Goal: Register for event/course

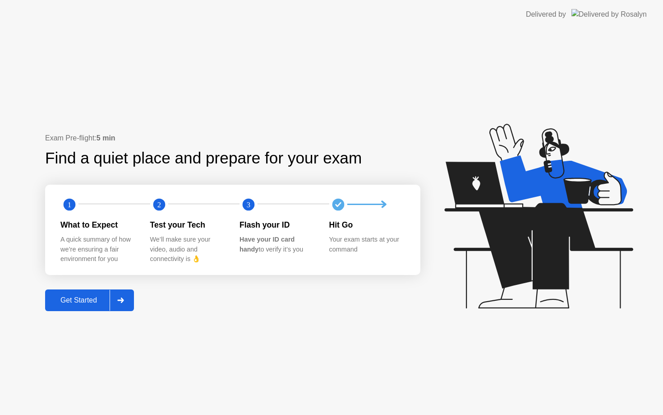
click at [81, 300] on div "Get Started" at bounding box center [79, 300] width 62 height 8
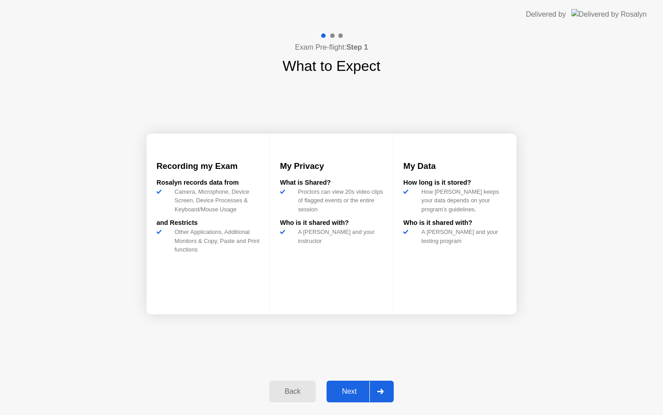
click at [351, 397] on button "Next" at bounding box center [360, 391] width 67 height 22
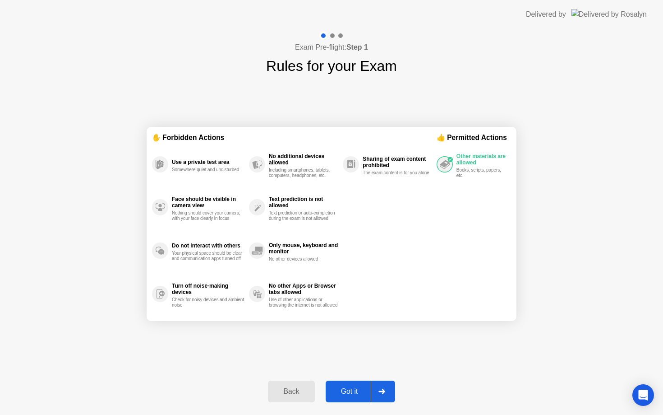
click at [352, 395] on div "Got it" at bounding box center [350, 391] width 42 height 8
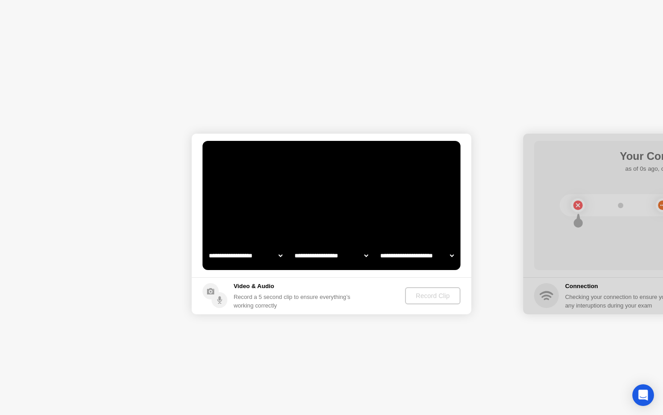
select select "**********"
select select "*******"
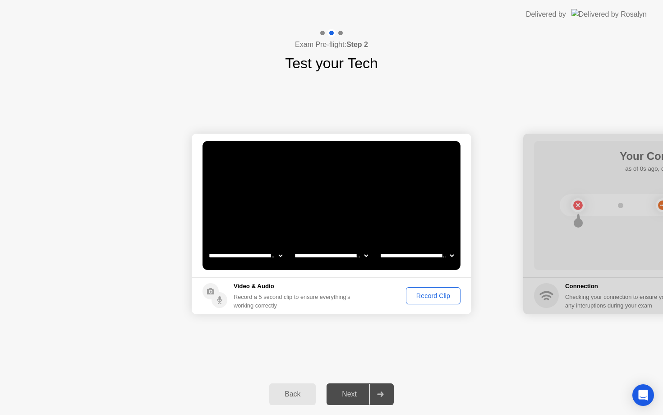
click at [439, 299] on div "Record Clip" at bounding box center [433, 295] width 48 height 7
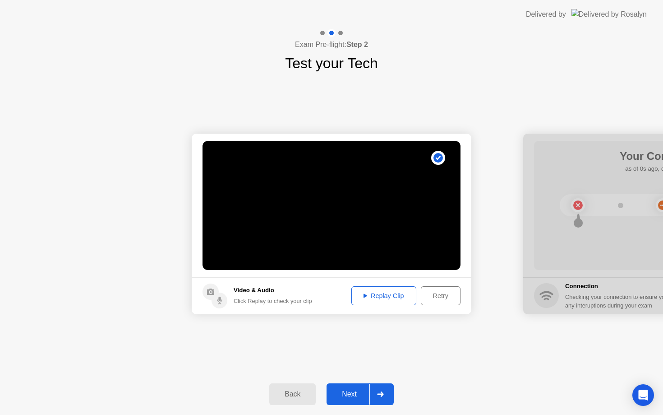
click at [360, 384] on button "Next" at bounding box center [360, 394] width 67 height 22
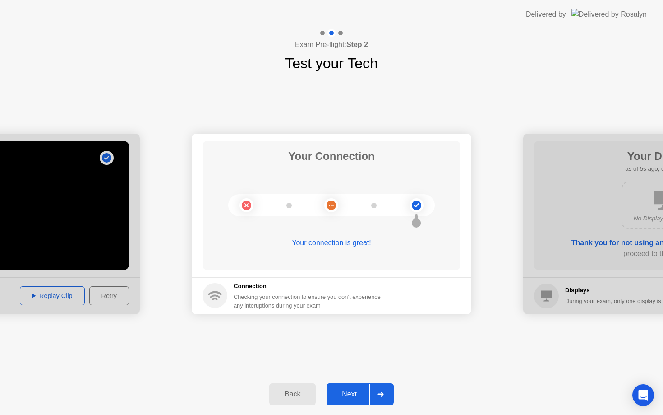
click at [356, 390] on div "Next" at bounding box center [349, 394] width 40 height 8
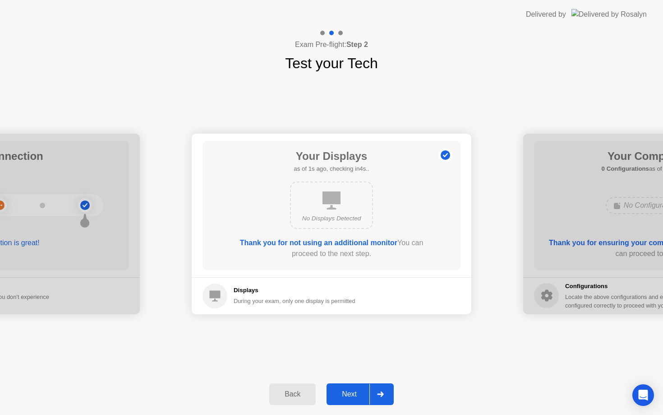
click at [358, 394] on div "Next" at bounding box center [349, 394] width 40 height 8
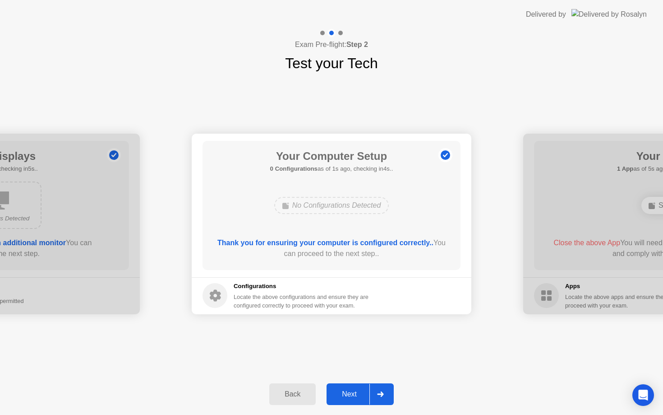
click at [358, 398] on div "Next" at bounding box center [349, 394] width 40 height 8
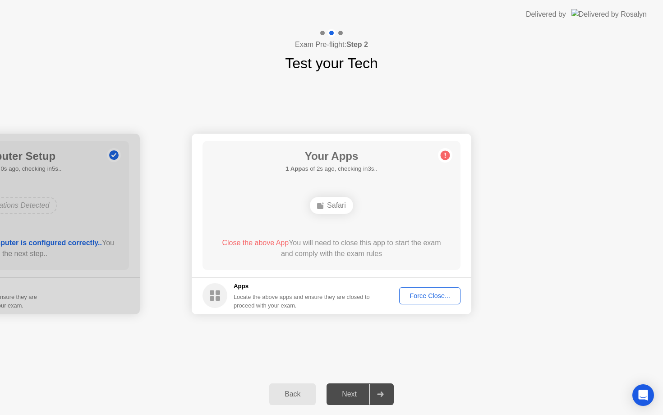
click at [357, 398] on div "Next" at bounding box center [349, 394] width 40 height 8
click at [438, 299] on div "Force Close..." at bounding box center [430, 295] width 55 height 7
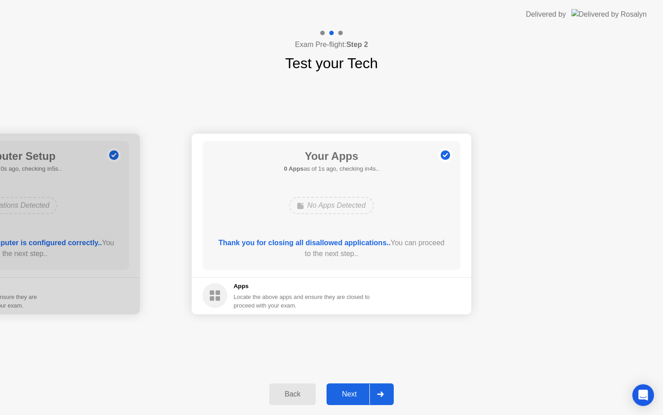
click at [351, 393] on div "Next" at bounding box center [349, 394] width 40 height 8
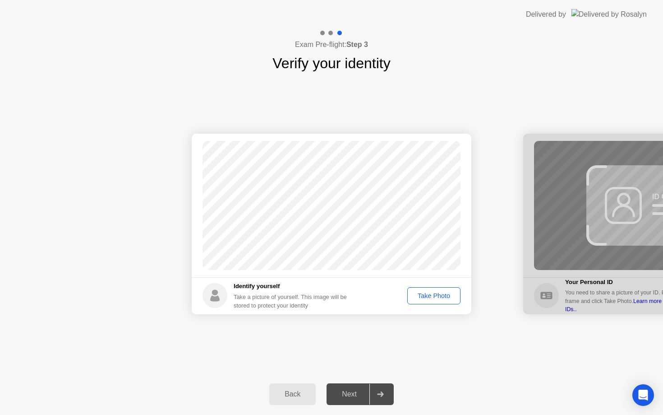
click at [442, 295] on div "Take Photo" at bounding box center [434, 295] width 47 height 7
click at [359, 391] on div "Next" at bounding box center [349, 394] width 40 height 8
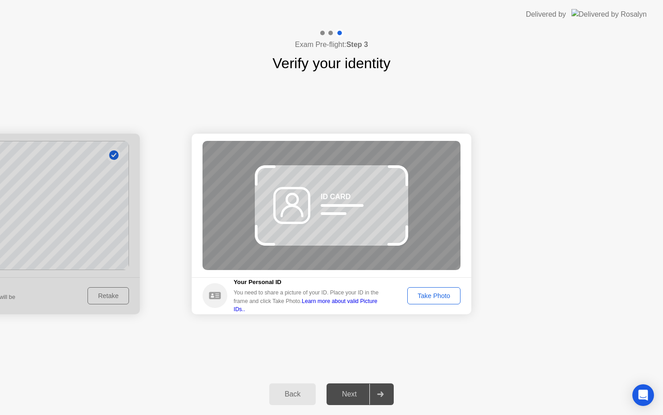
click at [440, 297] on div "Take Photo" at bounding box center [434, 295] width 47 height 7
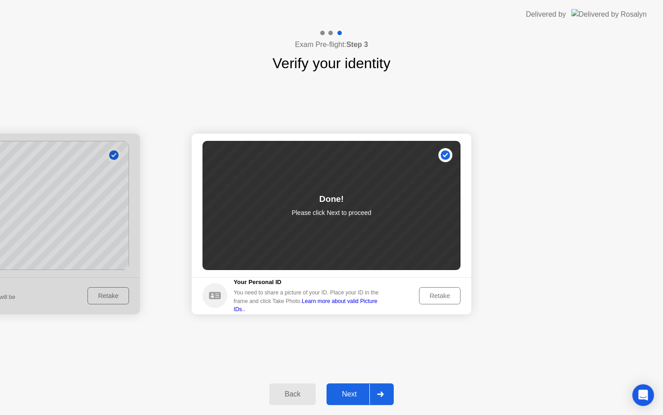
click at [358, 390] on div "Next" at bounding box center [349, 394] width 40 height 8
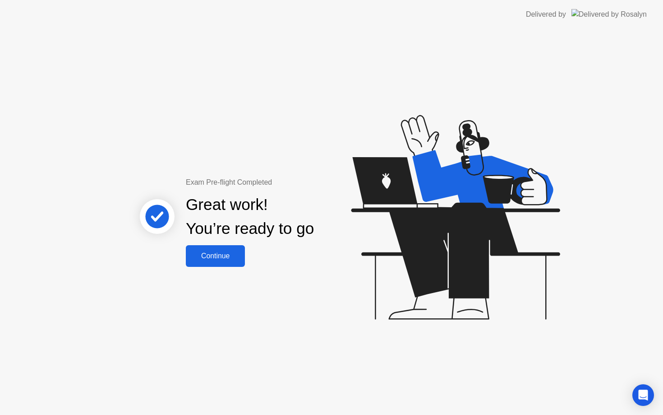
click at [229, 259] on div "Continue" at bounding box center [216, 256] width 54 height 8
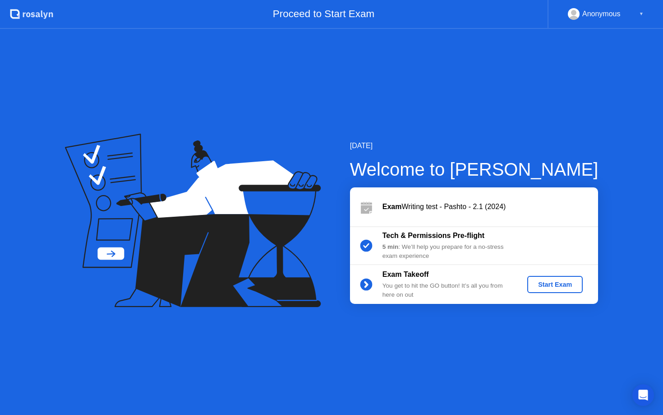
click at [552, 283] on div "Start Exam" at bounding box center [555, 284] width 48 height 7
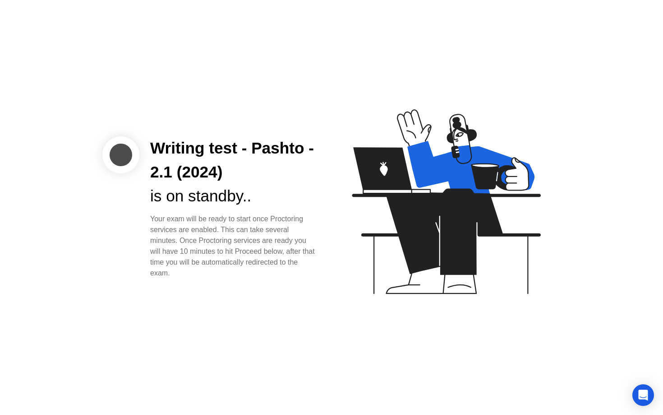
click at [399, 364] on div "Writing test - Pashto - 2.1 (2024) is on standby.. Your exam will be ready to s…" at bounding box center [331, 207] width 663 height 415
click at [427, 321] on icon at bounding box center [444, 205] width 233 height 231
click at [445, 284] on icon at bounding box center [444, 205] width 233 height 231
click at [643, 394] on icon "Open Intercom Messenger" at bounding box center [643, 395] width 10 height 12
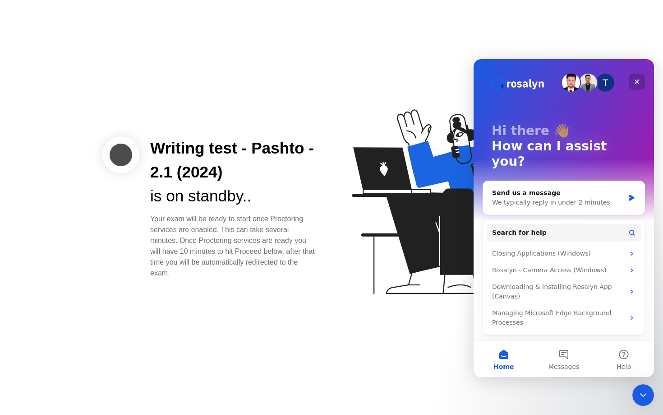
click at [637, 82] on icon "Close" at bounding box center [637, 81] width 5 height 5
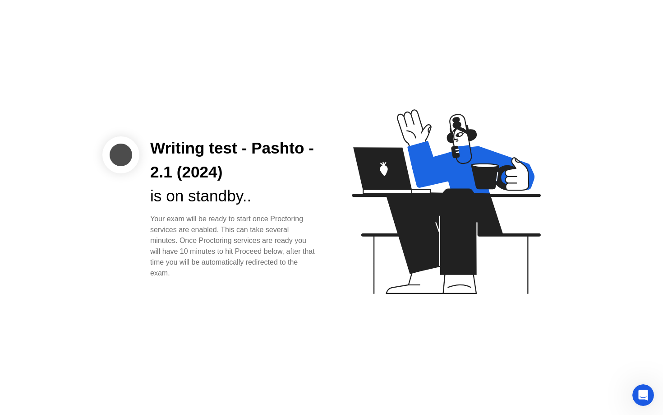
click at [421, 183] on icon at bounding box center [471, 167] width 127 height 53
click at [289, 201] on div "is on standby.." at bounding box center [233, 196] width 167 height 24
